Goal: Task Accomplishment & Management: Manage account settings

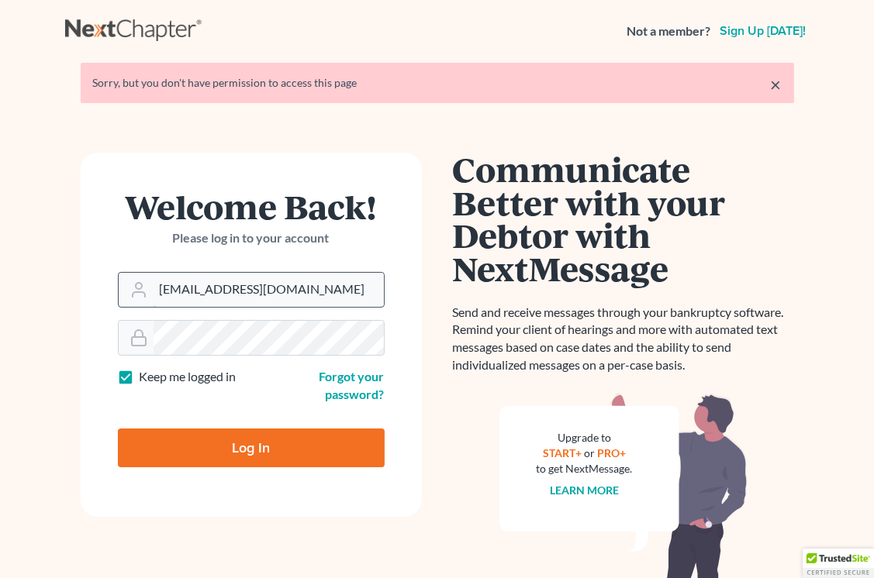
click at [332, 288] on input "[EMAIL_ADDRESS][DOMAIN_NAME]" at bounding box center [268, 290] width 230 height 34
type input "[EMAIL_ADDRESS][DOMAIN_NAME]"
click at [251, 454] on input "Log In" at bounding box center [251, 448] width 267 height 39
type input "Thinking..."
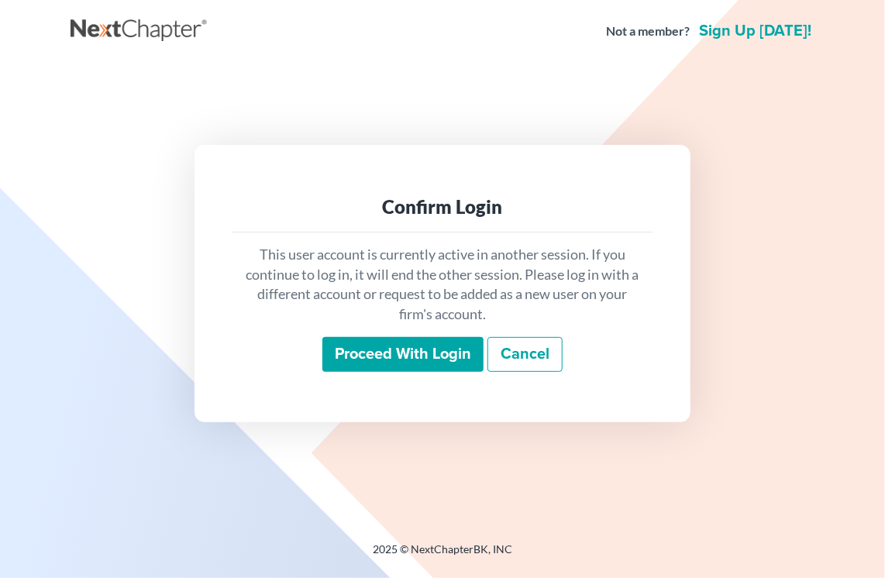
click at [403, 368] on input "Proceed with login" at bounding box center [402, 355] width 161 height 36
